Goal: Entertainment & Leisure: Consume media (video, audio)

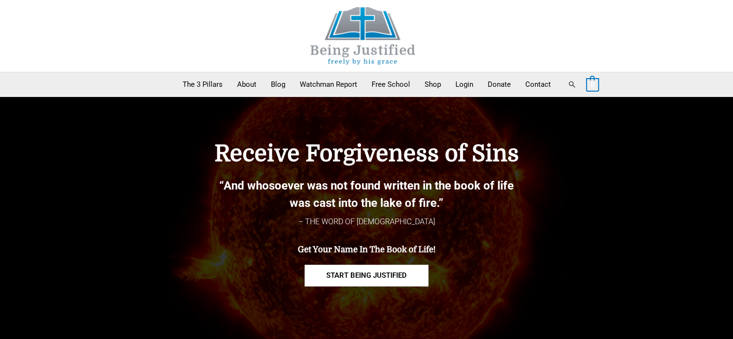
click at [568, 87] on link "Search" at bounding box center [572, 84] width 9 height 9
click at [268, 87] on link "Blog" at bounding box center [278, 84] width 29 height 24
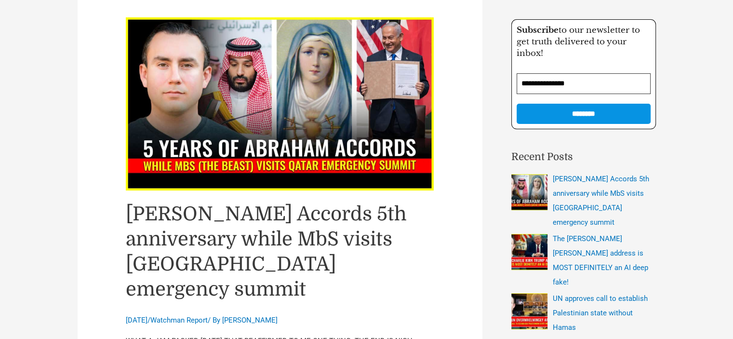
scroll to position [241, 0]
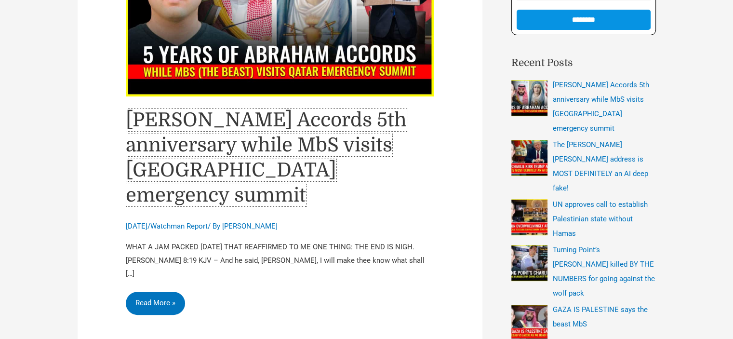
click at [226, 144] on link "[PERSON_NAME] Accords 5th anniversary while MbS visits [GEOGRAPHIC_DATA] emerge…" at bounding box center [266, 157] width 281 height 97
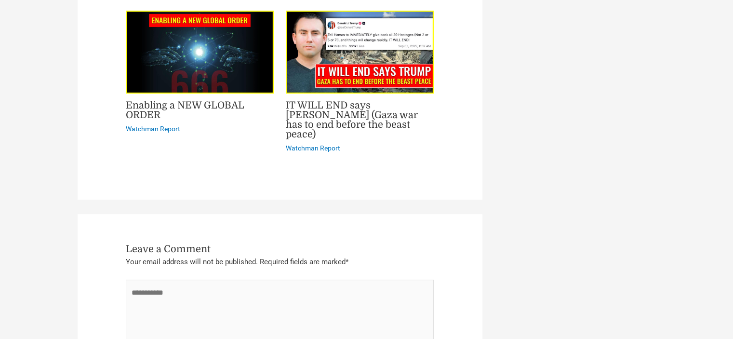
scroll to position [3902, 0]
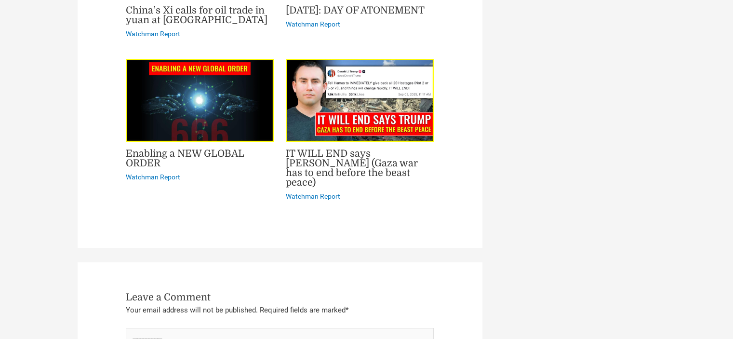
click at [159, 148] on link "Enabling a NEW GLOBAL ORDER" at bounding box center [185, 158] width 119 height 21
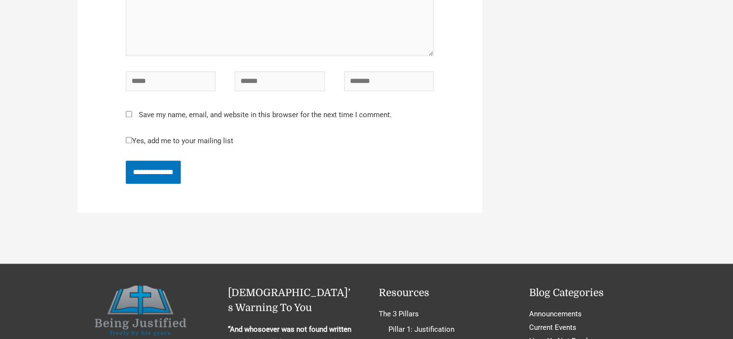
scroll to position [4384, 0]
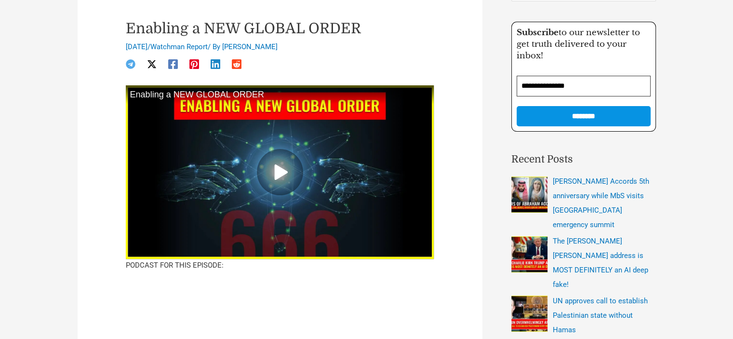
click at [327, 204] on div at bounding box center [280, 171] width 308 height 173
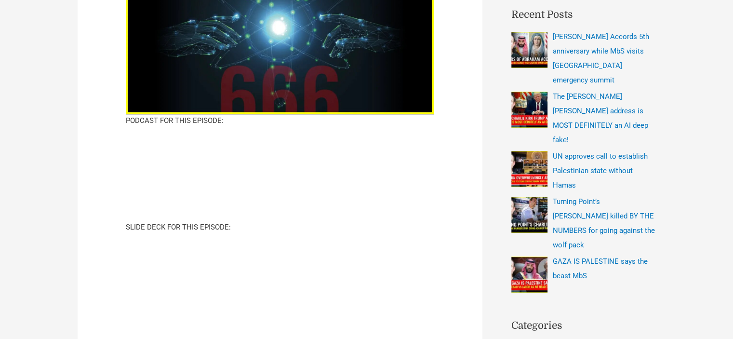
scroll to position [145, 0]
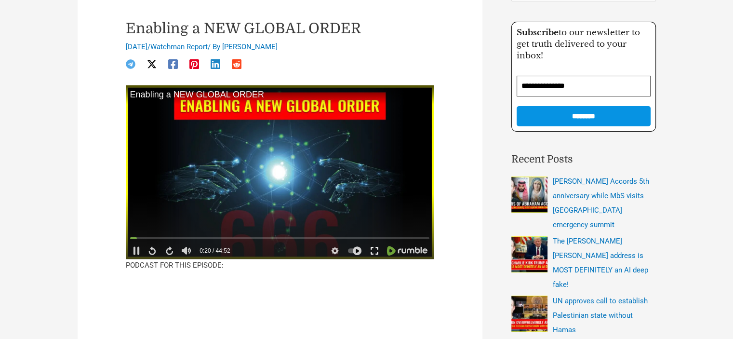
click at [376, 251] on icon at bounding box center [374, 250] width 9 height 9
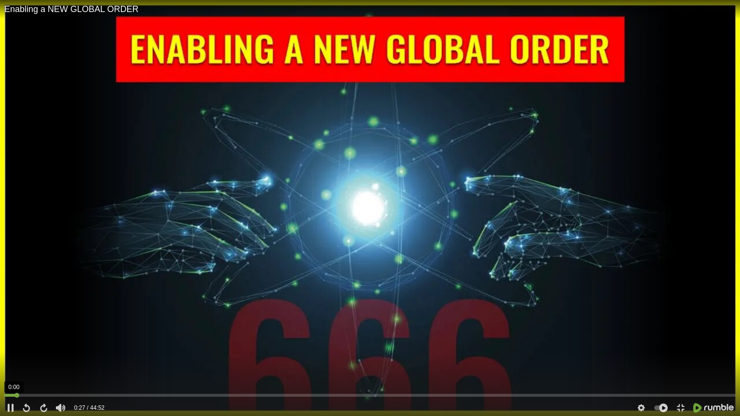
click at [4, 338] on div at bounding box center [10, 395] width 12 height 3
click at [643, 338] on icon at bounding box center [641, 408] width 9 height 9
click at [660, 338] on span "820 kbps" at bounding box center [652, 391] width 31 height 7
click at [639, 338] on span "1280x720, 2.0 mbps" at bounding box center [647, 391] width 53 height 7
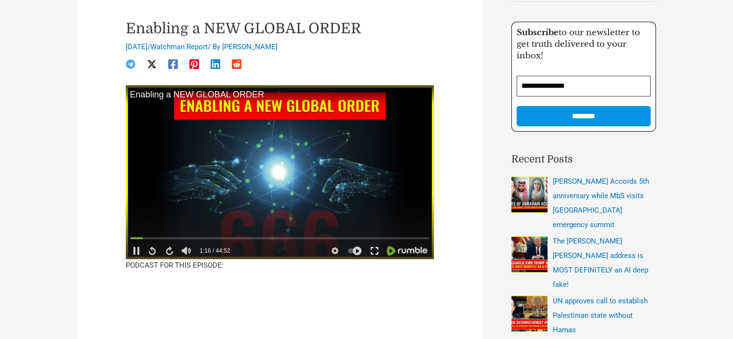
click at [374, 251] on icon at bounding box center [374, 250] width 9 height 9
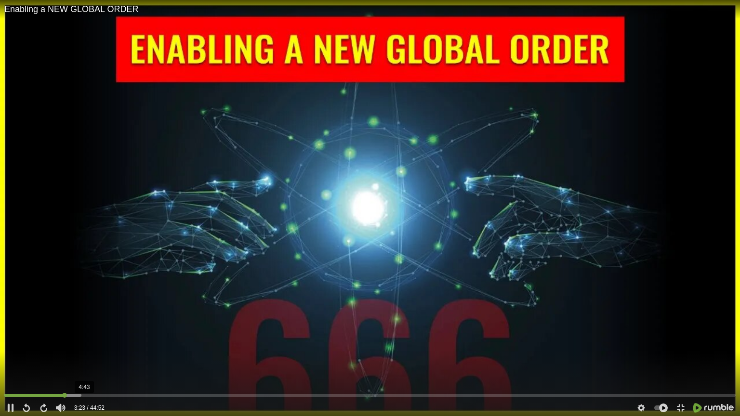
click at [86, 338] on div at bounding box center [369, 395] width 731 height 3
click at [158, 338] on div "8:53" at bounding box center [369, 396] width 731 height 9
click at [4, 338] on div at bounding box center [10, 408] width 13 height 14
click at [12, 338] on icon at bounding box center [11, 408] width 6 height 8
click at [14, 338] on icon at bounding box center [10, 408] width 9 height 9
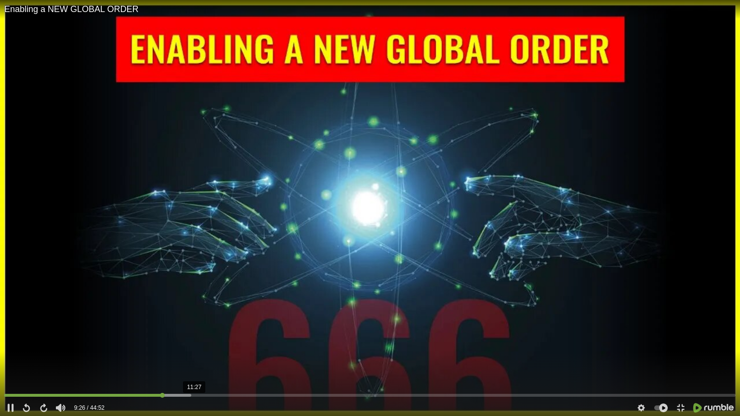
click at [195, 338] on div at bounding box center [369, 395] width 731 height 3
click at [681, 338] on icon at bounding box center [680, 408] width 9 height 9
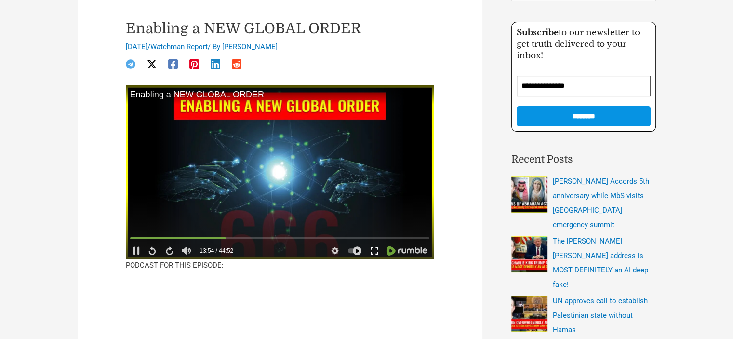
click at [374, 256] on div at bounding box center [374, 250] width 17 height 14
drag, startPoint x: 186, startPoint y: 204, endPoint x: 185, endPoint y: 211, distance: 6.9
click at [185, 211] on div at bounding box center [186, 225] width 4 height 32
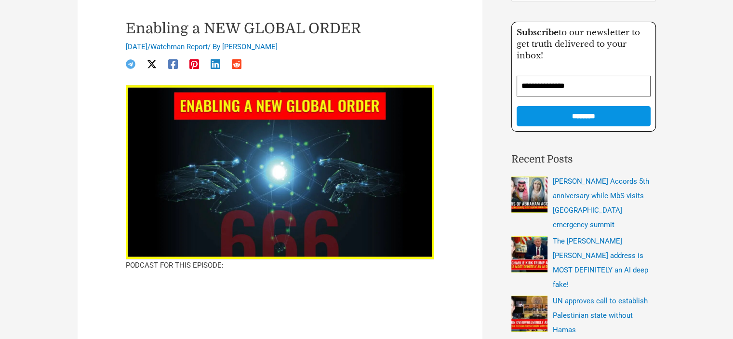
click at [356, 271] on p "PODCAST FOR THIS EPISODE:" at bounding box center [280, 265] width 308 height 13
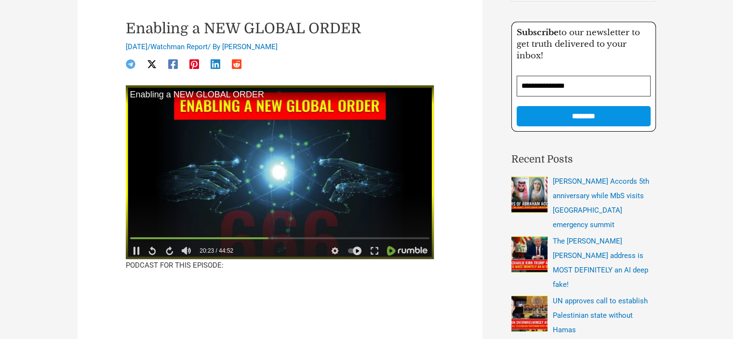
click at [382, 141] on video at bounding box center [280, 171] width 308 height 173
